Goal: Task Accomplishment & Management: Use online tool/utility

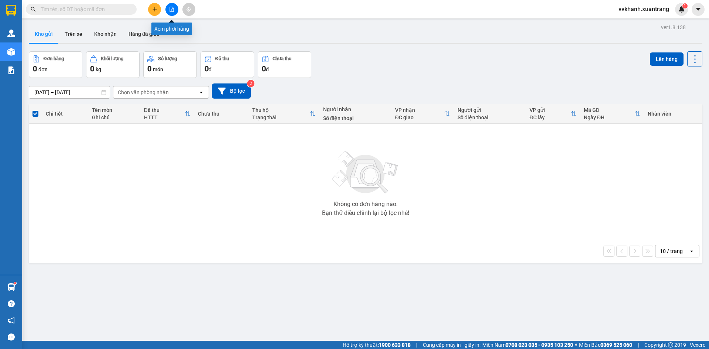
click at [174, 9] on icon "file-add" at bounding box center [171, 9] width 5 height 5
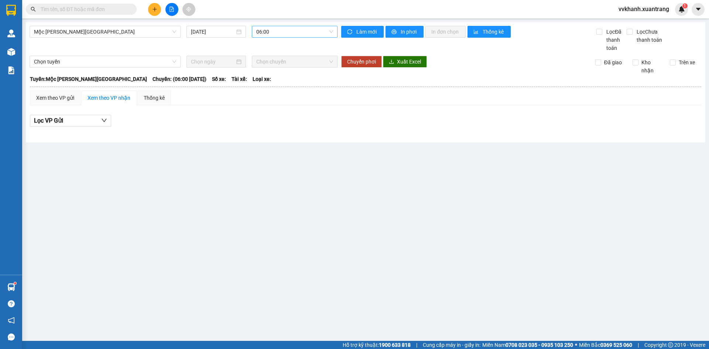
click at [322, 36] on span "06:00" at bounding box center [294, 31] width 77 height 11
drag, startPoint x: 281, startPoint y: 117, endPoint x: 282, endPoint y: 123, distance: 5.6
click at [282, 123] on div "[PERSON_NAME] 06:00 07:00 08:00 09:00 10:00 11:00 12:00 13:00 13:30 14:00 15:00…" at bounding box center [285, 104] width 66 height 201
click at [282, 123] on div "14:00" at bounding box center [285, 128] width 66 height 12
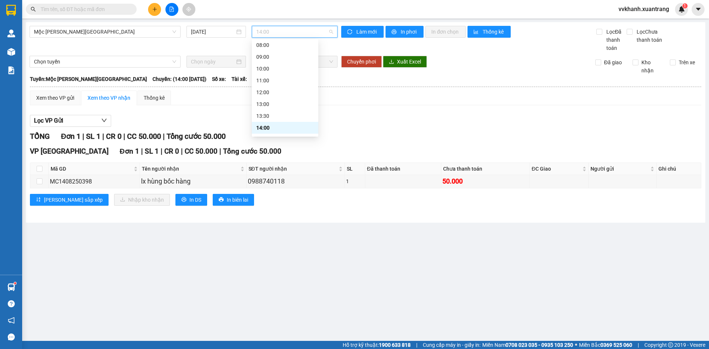
click at [294, 29] on span "14:00" at bounding box center [294, 31] width 77 height 11
click at [285, 72] on div "15:00" at bounding box center [285, 70] width 58 height 8
